Goal: Task Accomplishment & Management: Manage account settings

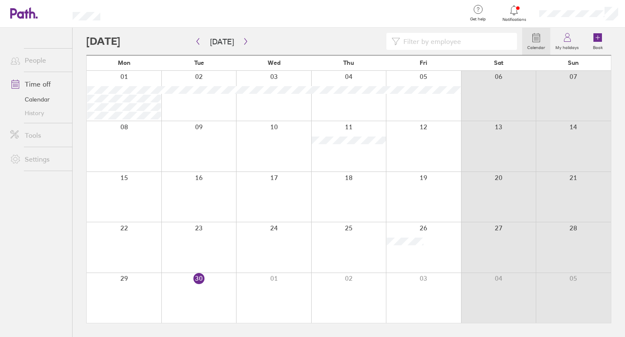
click at [43, 86] on link "Time off" at bounding box center [37, 84] width 69 height 17
click at [244, 45] on button "button" at bounding box center [245, 42] width 11 height 14
click at [566, 46] on label "My holidays" at bounding box center [567, 47] width 34 height 8
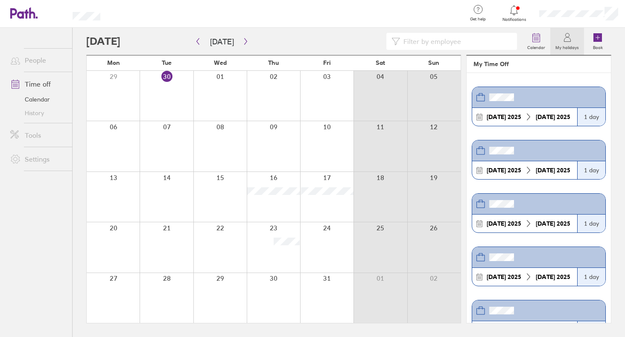
click at [508, 20] on span "Notifications" at bounding box center [514, 19] width 28 height 5
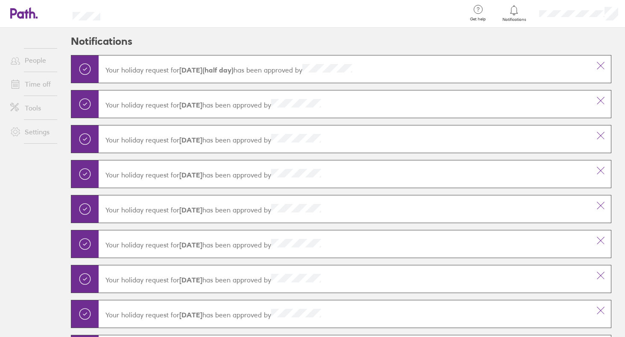
click at [37, 87] on link "Time off" at bounding box center [37, 84] width 69 height 17
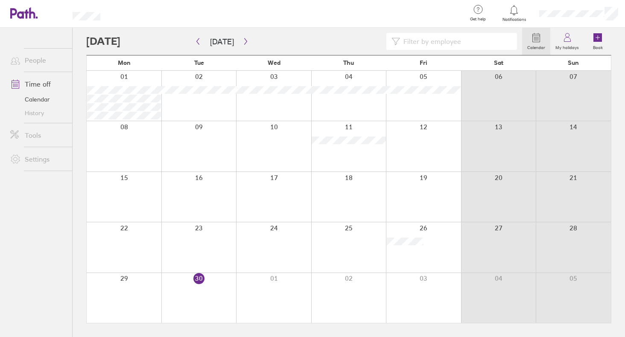
click at [38, 60] on link "People" at bounding box center [37, 60] width 69 height 17
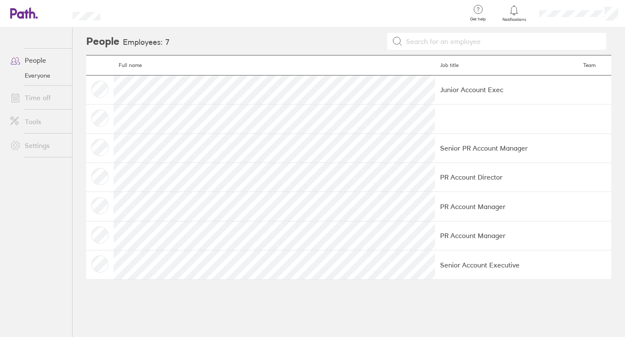
click at [435, 90] on td "Junior Account Exec" at bounding box center [506, 89] width 143 height 29
click at [435, 88] on td "Junior Account Exec" at bounding box center [506, 89] width 143 height 29
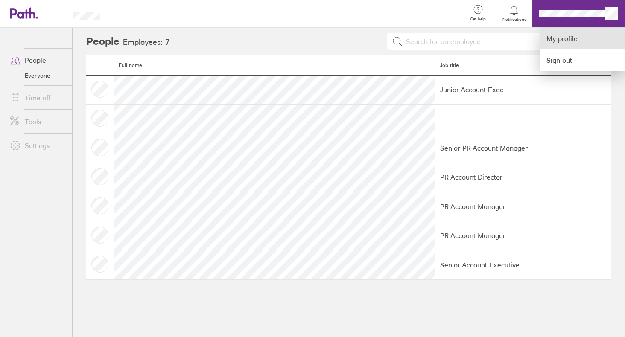
click at [585, 40] on link "My profile" at bounding box center [581, 39] width 85 height 22
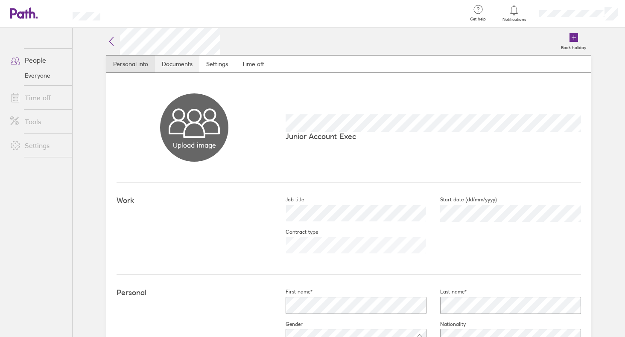
click at [184, 63] on link "Documents" at bounding box center [177, 63] width 44 height 17
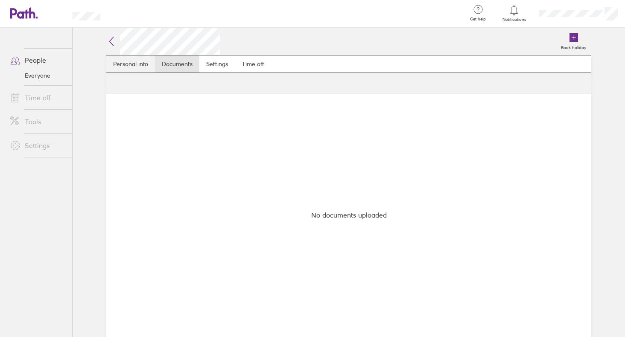
click at [137, 60] on link "Personal info" at bounding box center [130, 63] width 49 height 17
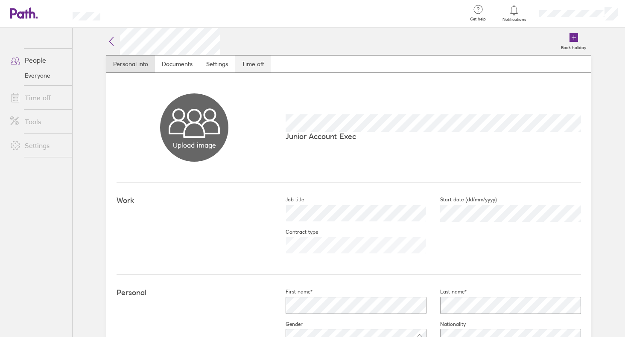
click at [251, 70] on link "Time off" at bounding box center [253, 63] width 36 height 17
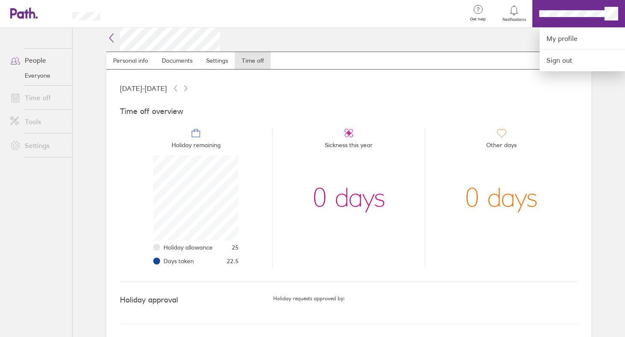
click at [45, 90] on div at bounding box center [312, 168] width 625 height 337
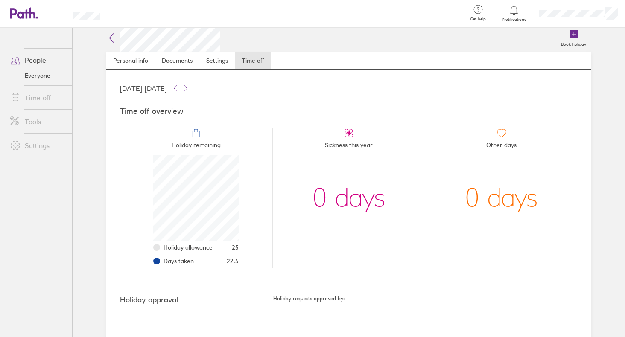
click at [45, 100] on link "Time off" at bounding box center [37, 97] width 69 height 17
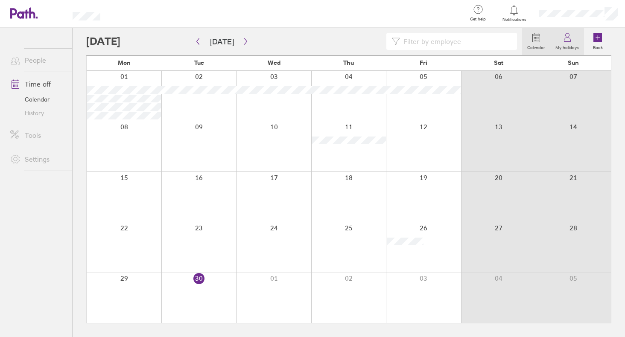
click at [568, 35] on icon at bounding box center [567, 37] width 10 height 10
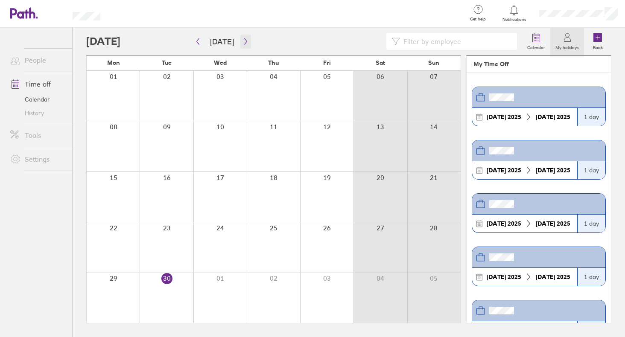
click at [244, 43] on icon "button" at bounding box center [245, 41] width 3 height 6
click at [242, 42] on icon "button" at bounding box center [245, 41] width 6 height 7
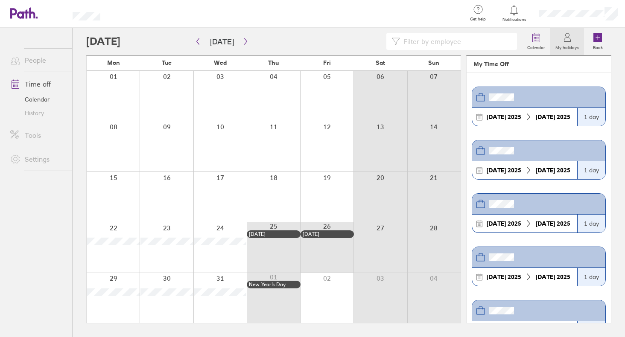
click at [56, 79] on link "Time off" at bounding box center [37, 84] width 69 height 17
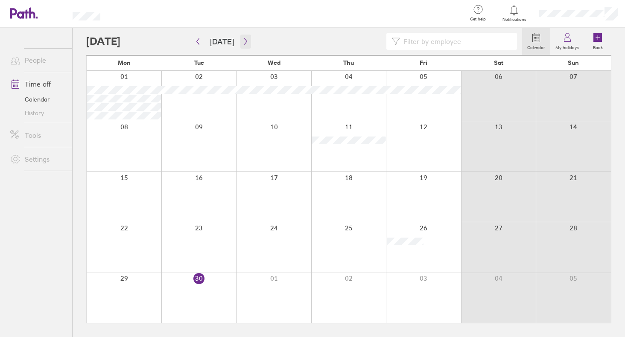
click at [242, 43] on icon "button" at bounding box center [245, 41] width 6 height 7
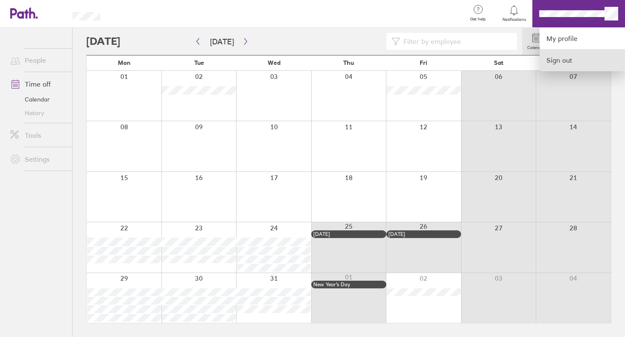
click at [577, 70] on link "Sign out" at bounding box center [581, 59] width 85 height 21
